Goal: Find specific page/section: Find specific page/section

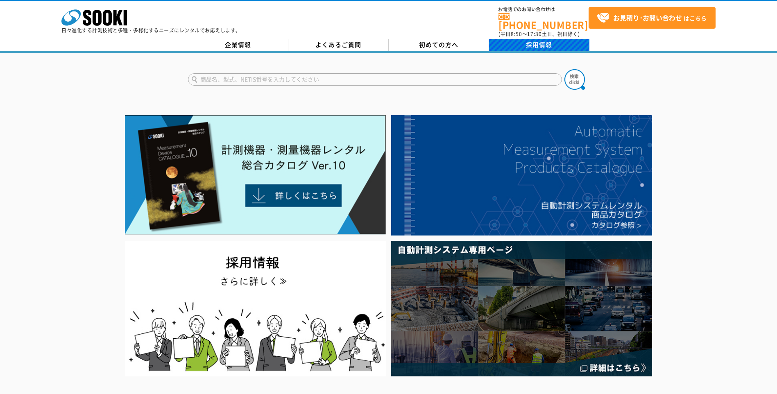
click at [527, 39] on link "採用情報" at bounding box center [539, 45] width 100 height 12
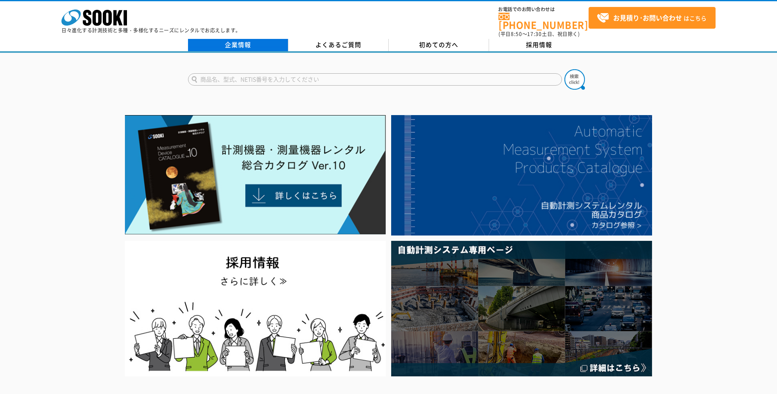
click at [233, 41] on link "企業情報" at bounding box center [238, 45] width 100 height 12
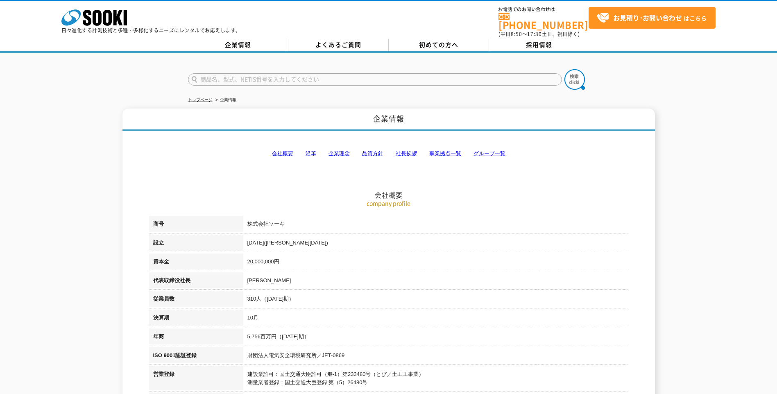
click at [446, 151] on link "事業拠点一覧" at bounding box center [445, 153] width 32 height 6
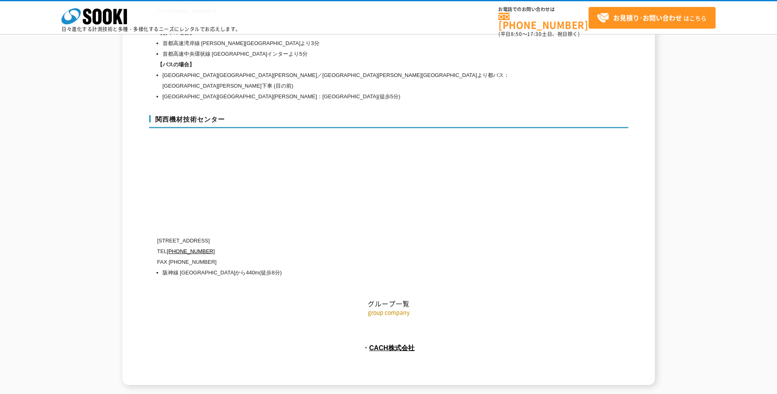
scroll to position [3619, 0]
